Goal: Information Seeking & Learning: Find specific fact

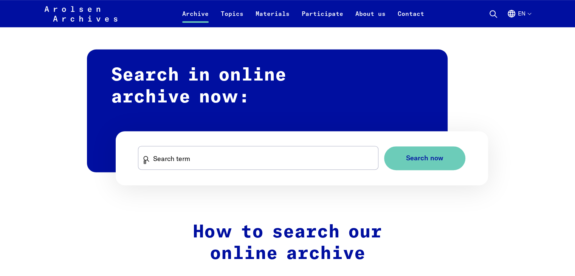
scroll to position [416, 0]
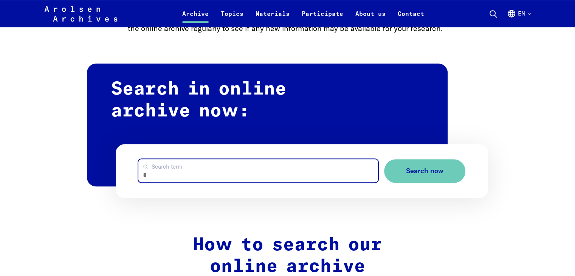
click at [188, 174] on input "Search term" at bounding box center [257, 170] width 239 height 23
click at [384, 159] on button "Search now" at bounding box center [424, 171] width 81 height 24
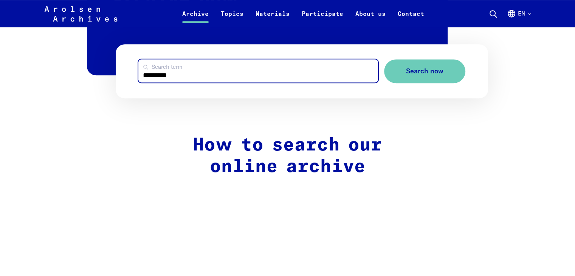
scroll to position [530, 0]
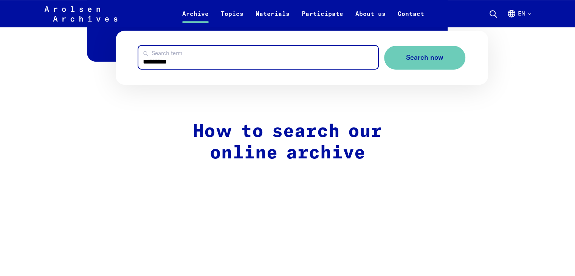
click at [190, 69] on input "*********" at bounding box center [257, 57] width 239 height 23
type input "*"
type input "*****"
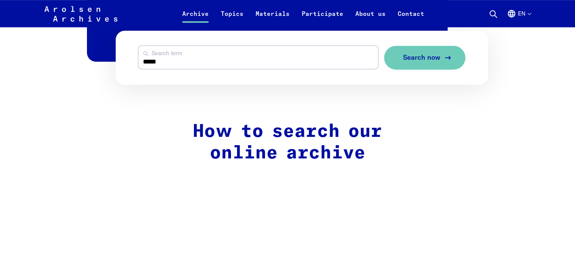
click at [423, 55] on span "Search now" at bounding box center [421, 58] width 37 height 8
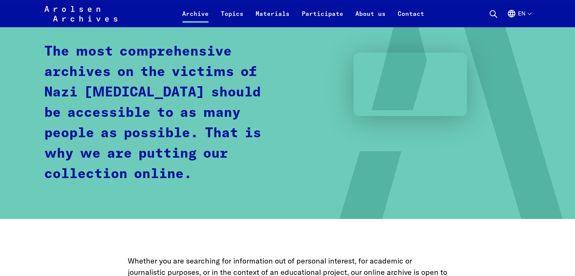
scroll to position [113, 0]
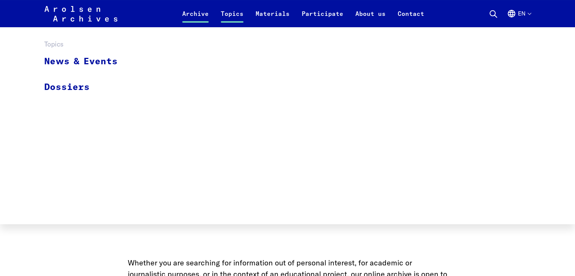
click at [234, 14] on link "Topics" at bounding box center [232, 18] width 35 height 18
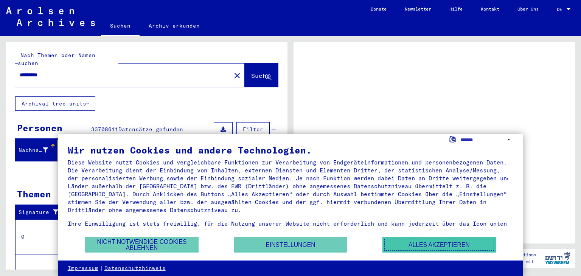
drag, startPoint x: 451, startPoint y: 242, endPoint x: 432, endPoint y: 238, distance: 19.7
click at [445, 242] on button "Alles akzeptieren" at bounding box center [438, 245] width 113 height 16
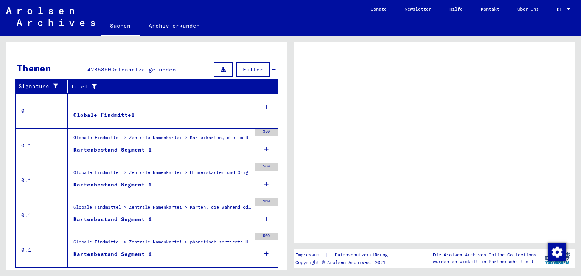
scroll to position [136, 0]
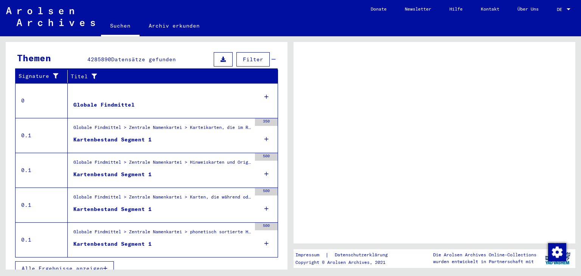
click at [124, 101] on div "Globale Findmittel" at bounding box center [103, 105] width 61 height 8
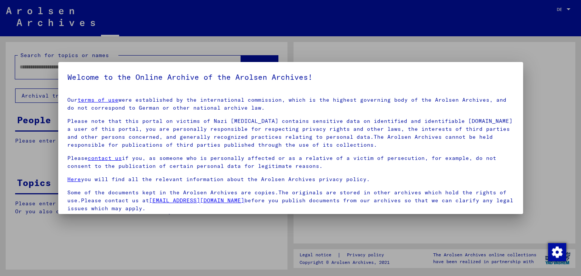
type input "*********"
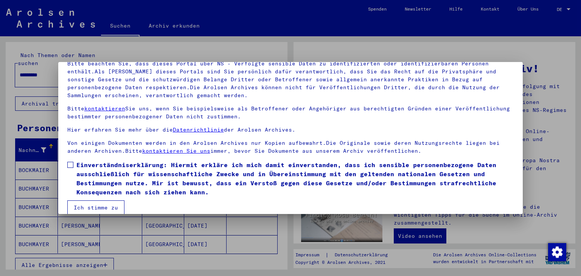
scroll to position [65, 0]
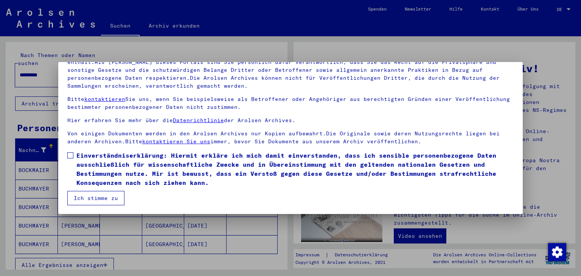
click at [91, 196] on button "Ich stimme zu" at bounding box center [95, 198] width 57 height 14
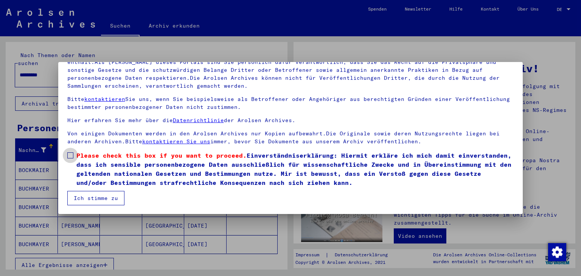
click at [70, 154] on span at bounding box center [70, 155] width 6 height 6
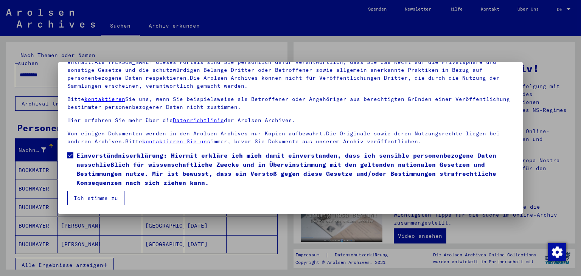
click at [90, 199] on button "Ich stimme zu" at bounding box center [95, 198] width 57 height 14
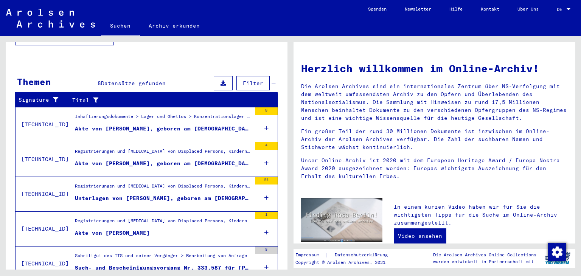
scroll to position [250, 0]
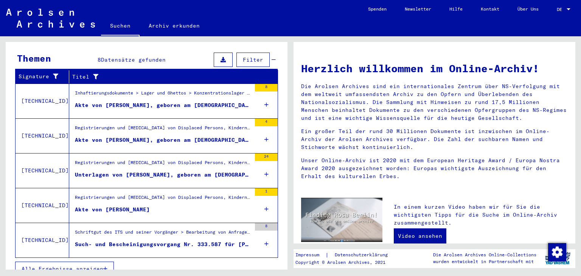
click at [114, 136] on div "Akte von [PERSON_NAME], geboren am [DEMOGRAPHIC_DATA], geboren in [GEOGRAPHIC_D…" at bounding box center [163, 140] width 176 height 8
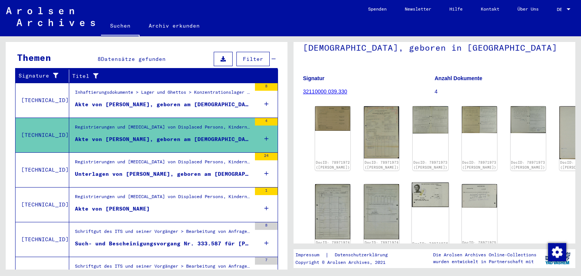
click at [412, 190] on img at bounding box center [430, 195] width 37 height 25
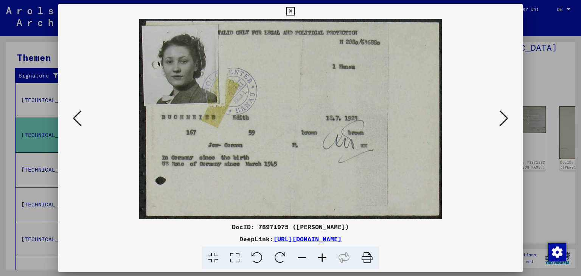
click at [291, 7] on icon at bounding box center [290, 11] width 9 height 9
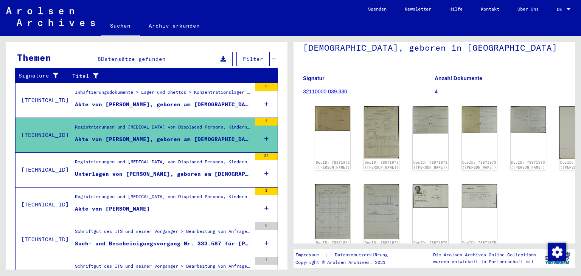
click at [164, 158] on div "Registrierungen und [MEDICAL_DATA] von Displaced Persons, Kindern und Vermisste…" at bounding box center [163, 163] width 176 height 11
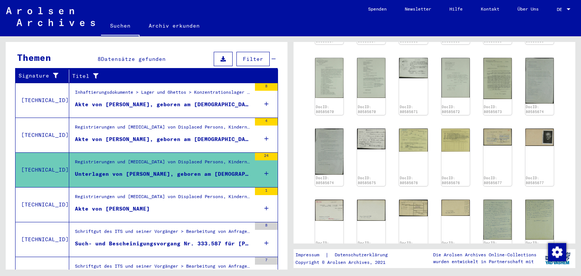
scroll to position [303, 0]
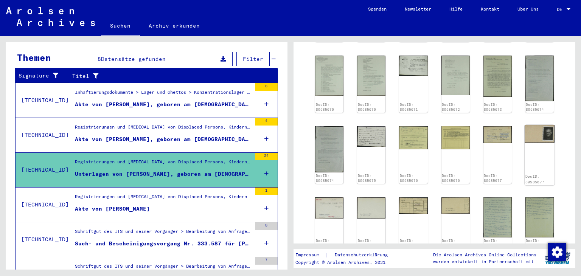
click at [537, 127] on img at bounding box center [540, 134] width 30 height 18
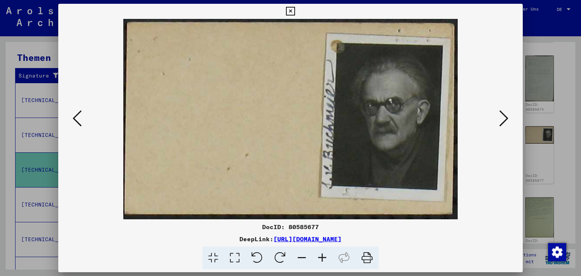
click at [502, 117] on icon at bounding box center [503, 118] width 9 height 18
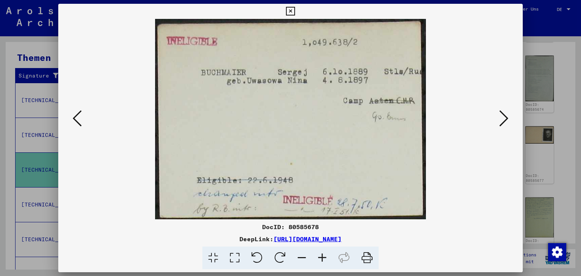
click at [502, 117] on icon at bounding box center [503, 118] width 9 height 18
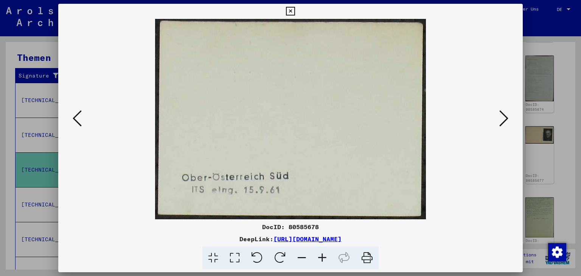
click at [502, 117] on icon at bounding box center [503, 118] width 9 height 18
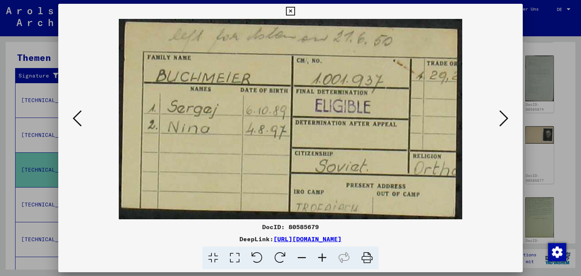
click at [502, 117] on icon at bounding box center [503, 118] width 9 height 18
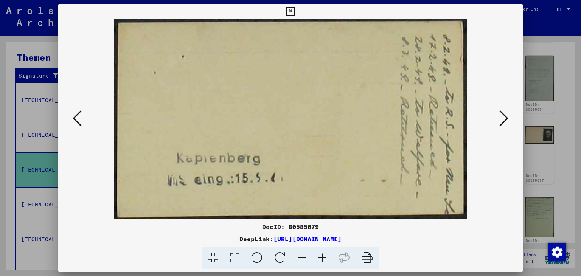
click at [502, 117] on icon at bounding box center [503, 118] width 9 height 18
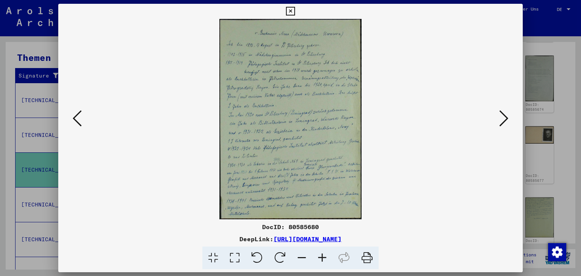
click at [502, 117] on icon at bounding box center [503, 118] width 9 height 18
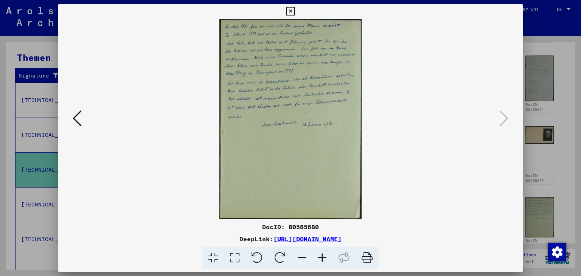
click at [531, 20] on div at bounding box center [290, 138] width 581 height 276
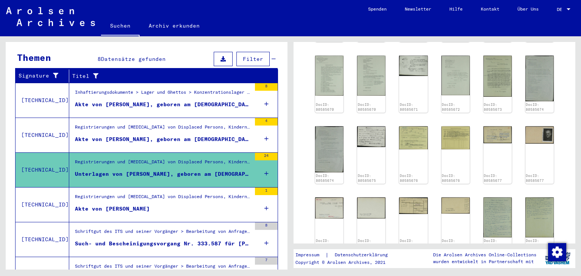
click at [209, 193] on div "Registrierungen und [MEDICAL_DATA] von Displaced Persons, Kindern und Vermisste…" at bounding box center [163, 198] width 176 height 11
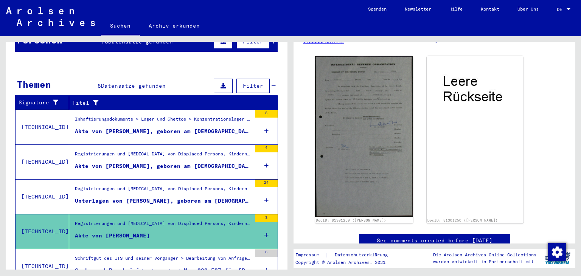
scroll to position [39, 0]
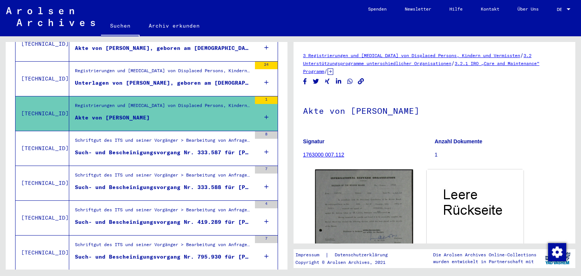
scroll to position [228, 0]
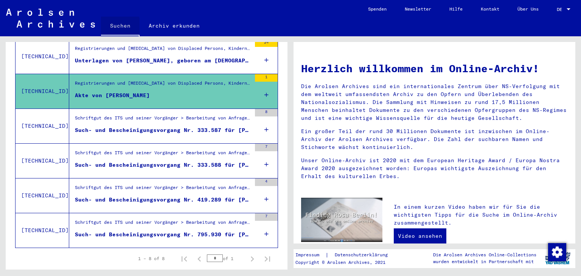
click at [117, 27] on link "Suchen" at bounding box center [120, 27] width 39 height 20
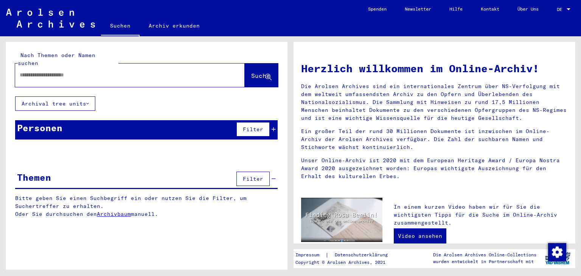
click at [83, 71] on input "text" at bounding box center [121, 75] width 202 height 8
click at [251, 72] on span "Suche" at bounding box center [260, 76] width 19 height 8
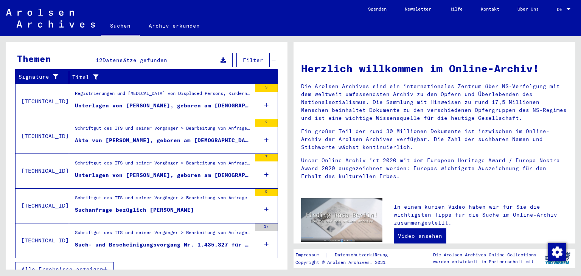
scroll to position [115, 0]
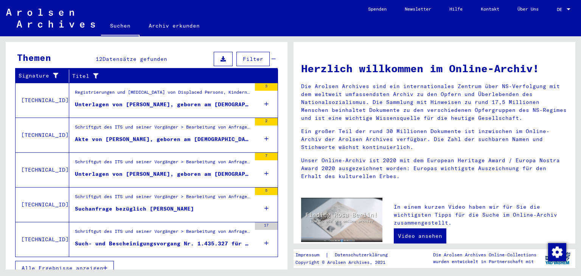
click at [132, 101] on div "Unterlagen von [PERSON_NAME], geboren am [DEMOGRAPHIC_DATA], geboren in [GEOGRA…" at bounding box center [163, 105] width 176 height 8
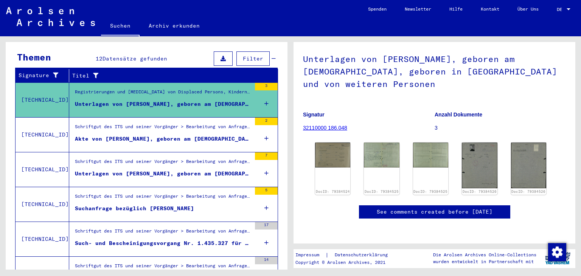
scroll to position [113, 0]
click at [474, 141] on img at bounding box center [479, 165] width 37 height 48
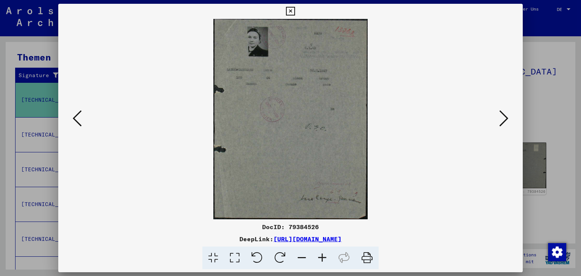
click at [542, 52] on div at bounding box center [290, 138] width 581 height 276
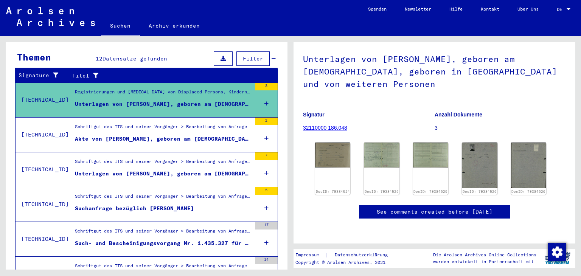
click at [124, 135] on div "Akte von [PERSON_NAME], geboren am [DEMOGRAPHIC_DATA]" at bounding box center [163, 139] width 176 height 8
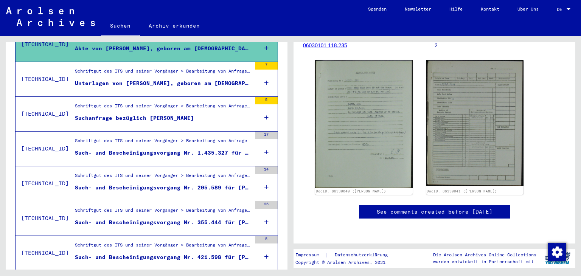
scroll to position [153, 0]
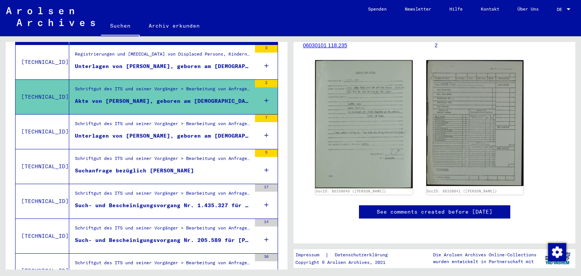
click at [120, 132] on div "Unterlagen von [PERSON_NAME], geboren am [DEMOGRAPHIC_DATA] und von weiteren Pe…" at bounding box center [163, 136] width 176 height 8
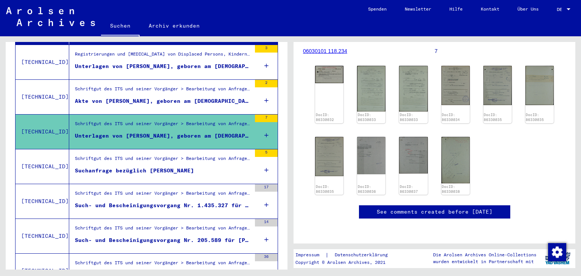
scroll to position [113, 0]
click at [118, 156] on div "Schriftgut des ITS und seiner Vorgänger > Bearbeitung von Anfragen > Fallbezoge…" at bounding box center [163, 160] width 176 height 11
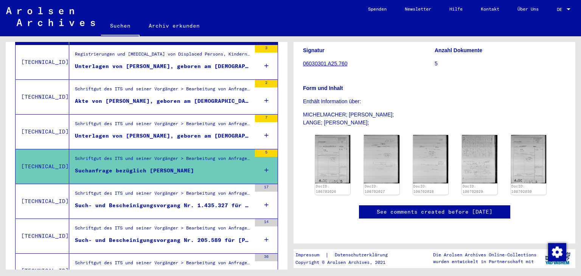
scroll to position [151, 0]
click at [115, 202] on div "Such- und Bescheinigungsvorgang Nr. 1.435.327 für [PERSON_NAME] geboren [DEMOGR…" at bounding box center [163, 206] width 176 height 8
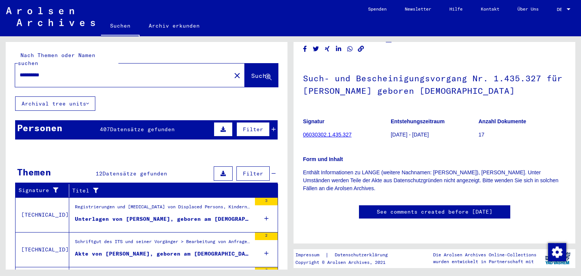
click at [63, 71] on input "**********" at bounding box center [123, 75] width 207 height 8
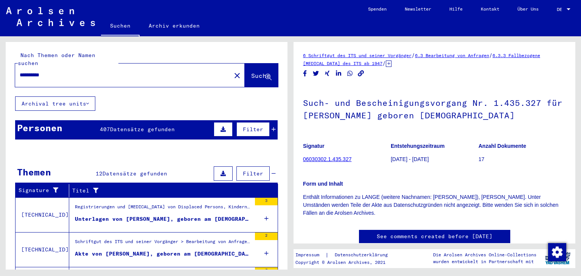
click at [54, 71] on input "**********" at bounding box center [123, 75] width 207 height 8
type input "*"
type input "*******"
click at [251, 72] on span "Suche" at bounding box center [260, 76] width 19 height 8
